Goal: Information Seeking & Learning: Learn about a topic

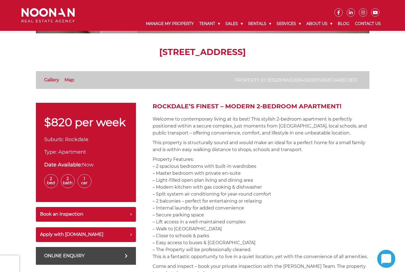
scroll to position [111, 0]
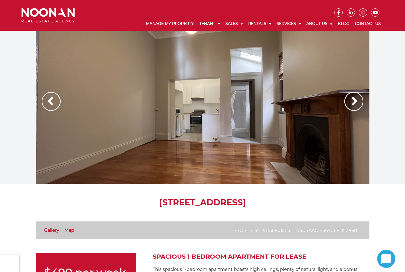
click at [360, 107] on img at bounding box center [353, 101] width 19 height 19
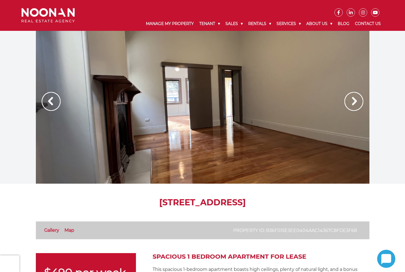
click at [352, 109] on img at bounding box center [353, 101] width 19 height 19
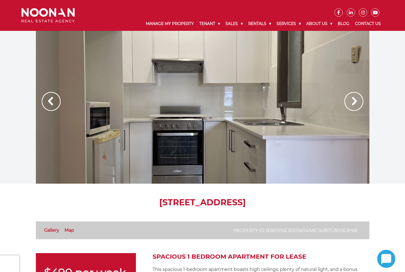
click at [352, 109] on img at bounding box center [353, 101] width 19 height 19
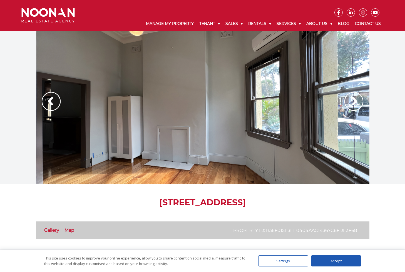
click at [352, 109] on img at bounding box center [353, 101] width 19 height 19
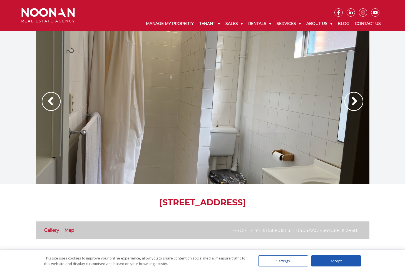
click at [352, 109] on img at bounding box center [353, 101] width 19 height 19
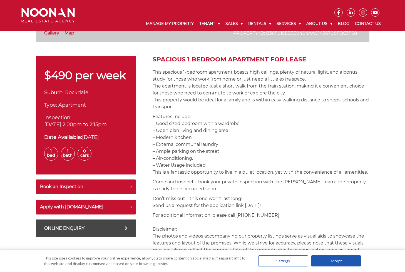
scroll to position [167, 0]
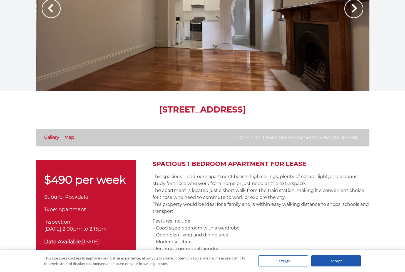
scroll to position [0, 0]
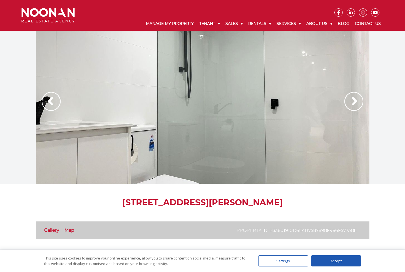
click at [355, 100] on img at bounding box center [353, 101] width 19 height 19
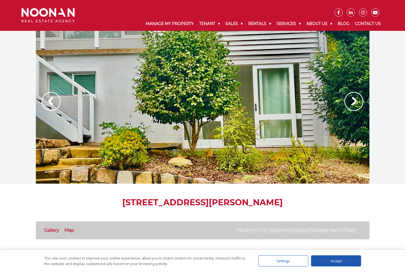
click at [355, 100] on img at bounding box center [353, 101] width 19 height 19
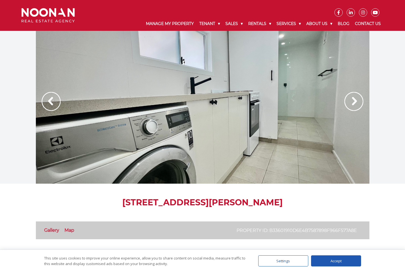
click at [354, 100] on img at bounding box center [353, 101] width 19 height 19
